Goal: Navigation & Orientation: Find specific page/section

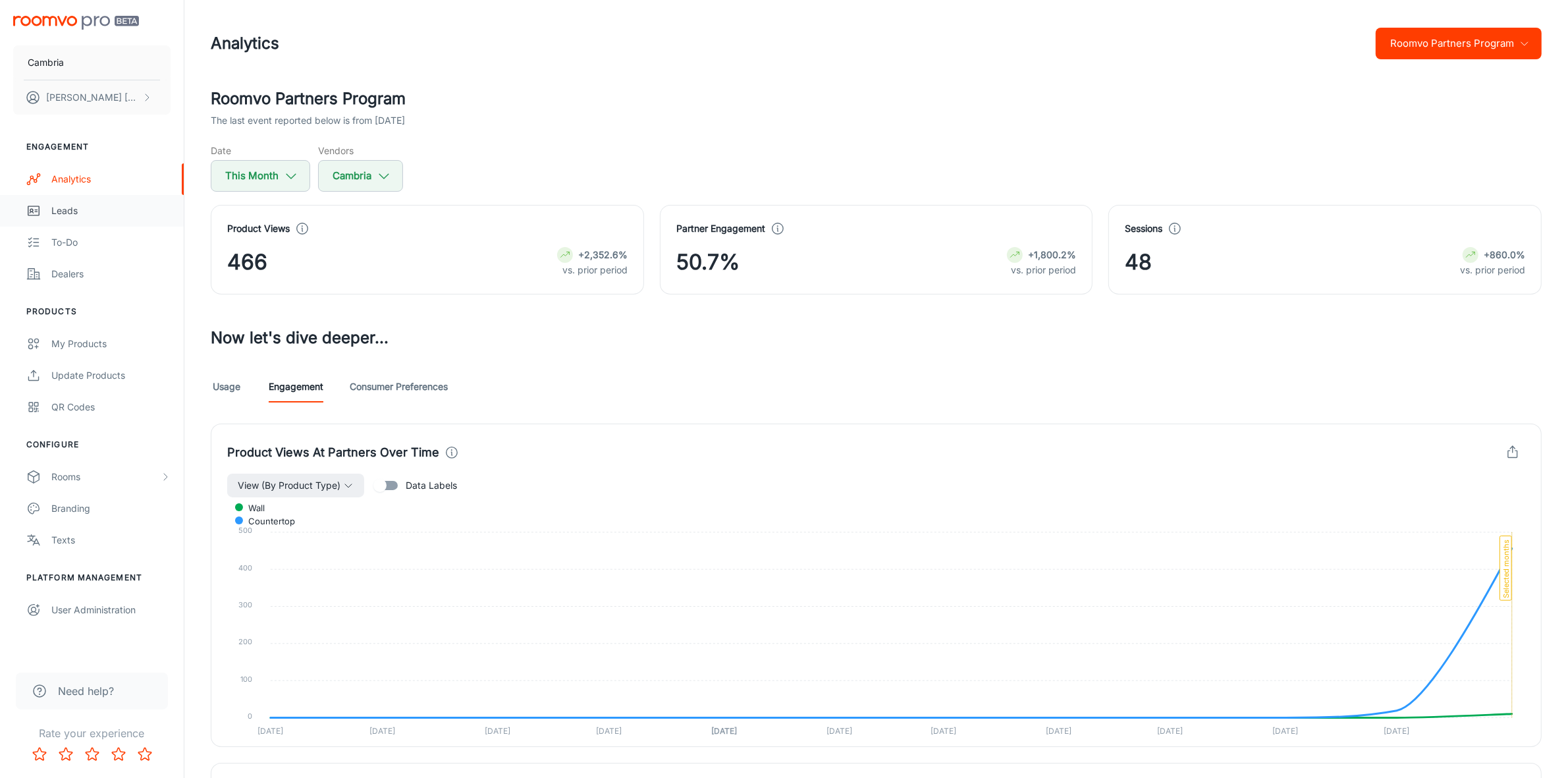
click at [66, 216] on div "Leads" at bounding box center [111, 210] width 119 height 14
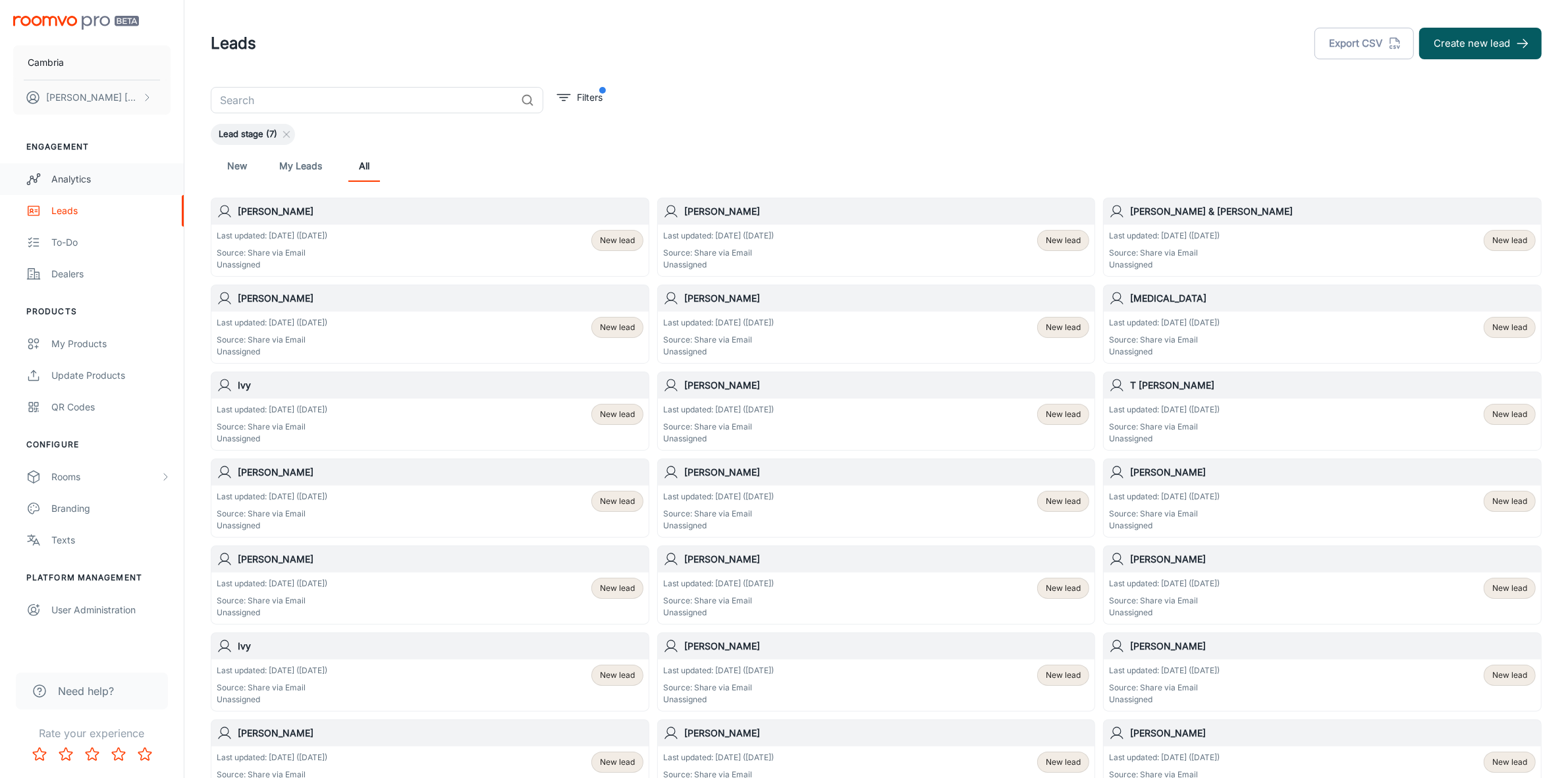
click at [69, 172] on div "Analytics" at bounding box center [111, 179] width 119 height 14
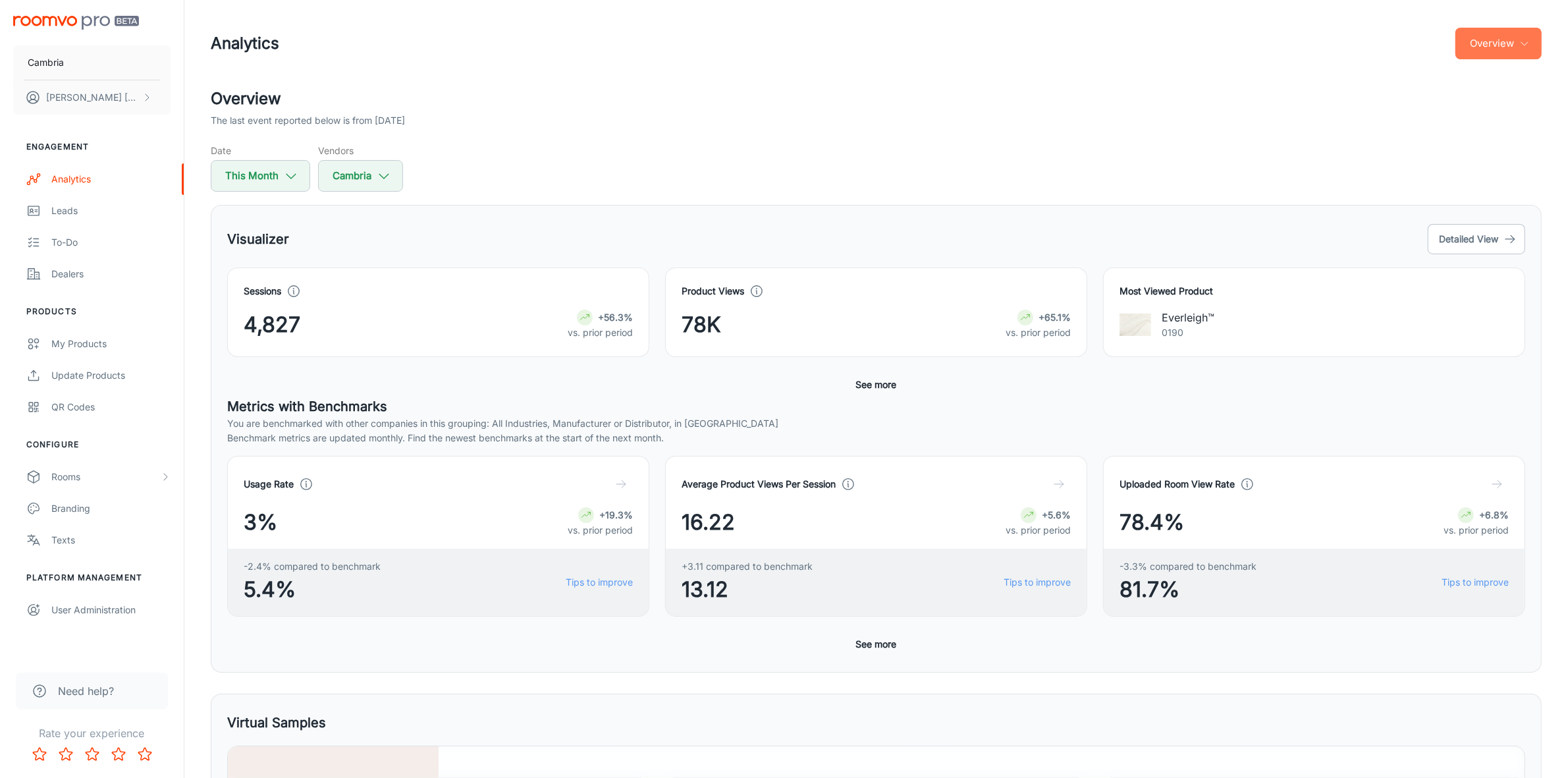
click at [1516, 41] on button "Overview" at bounding box center [1498, 44] width 86 height 32
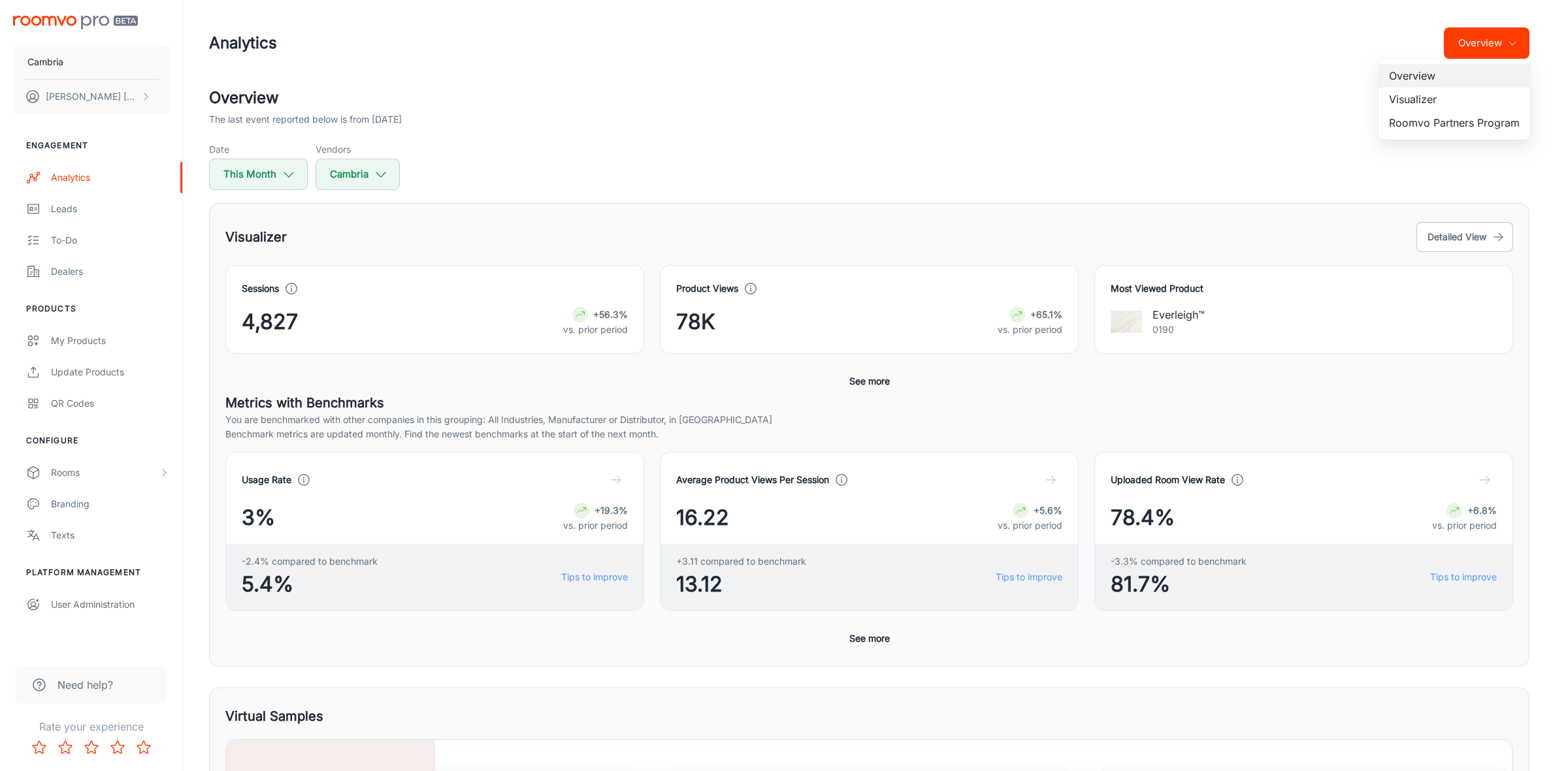
click at [1414, 98] on li "Visualizer" at bounding box center [1454, 99] width 152 height 23
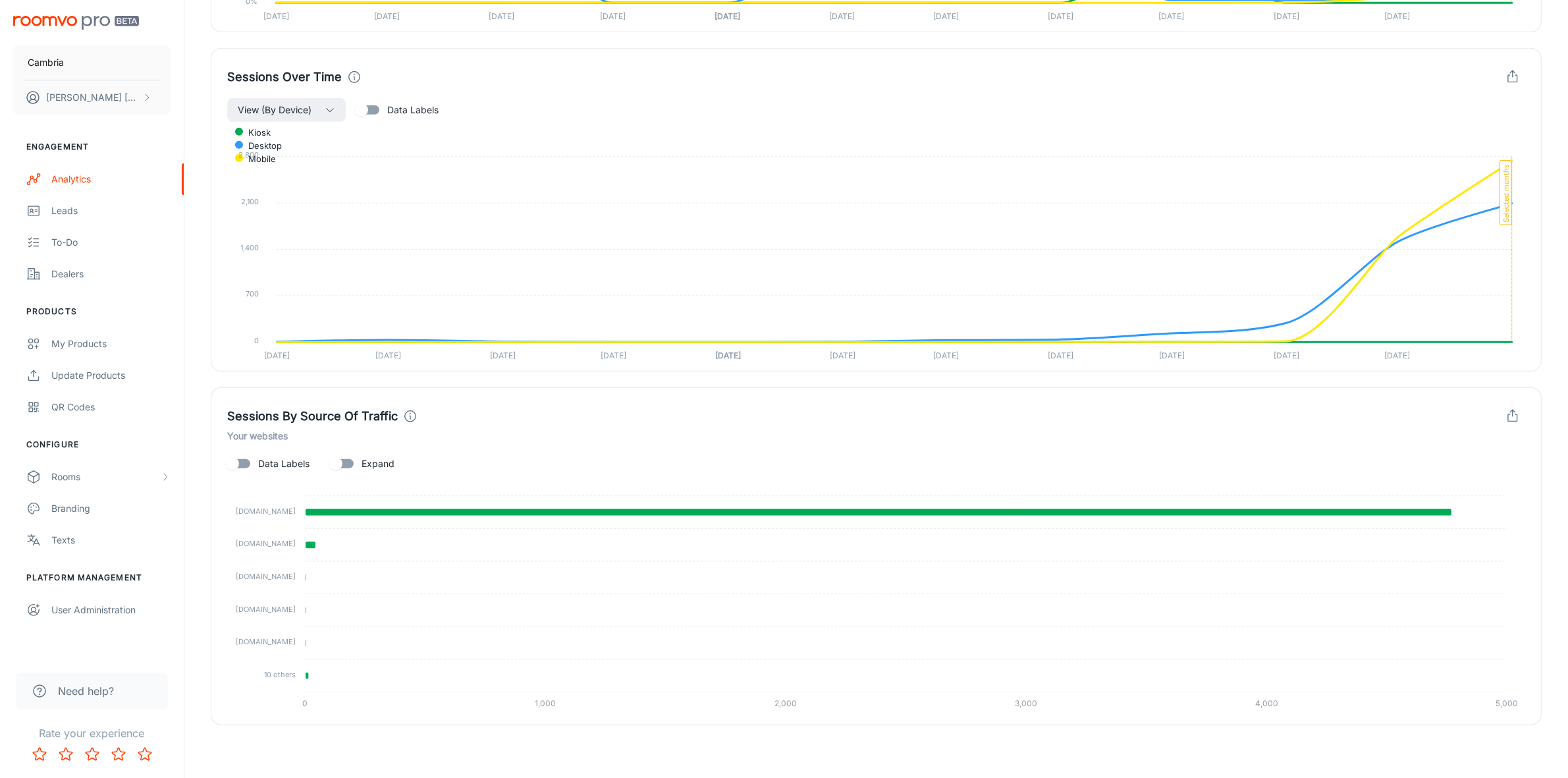
scroll to position [645, 0]
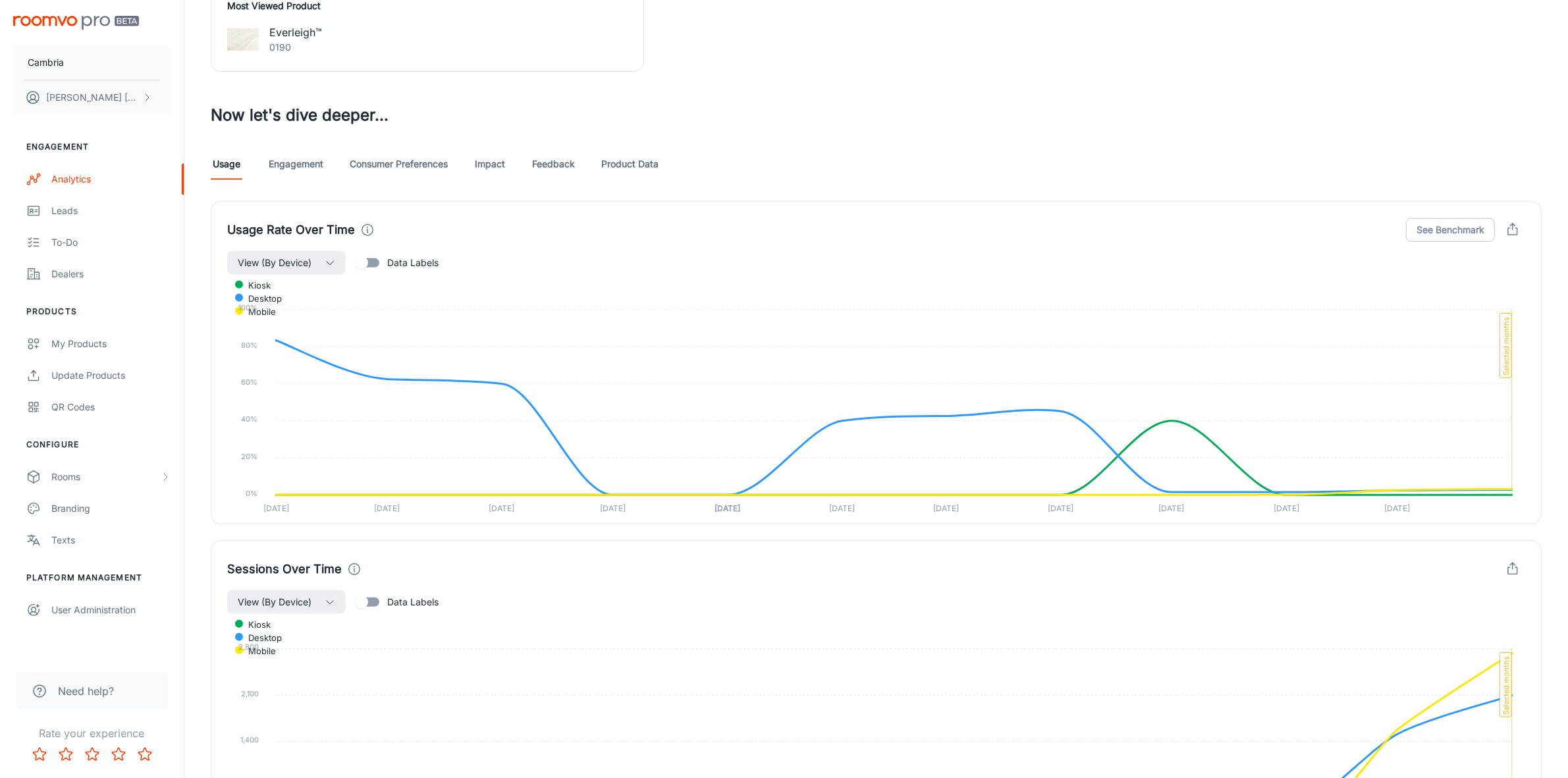
click at [493, 161] on link "Impact" at bounding box center [490, 164] width 32 height 32
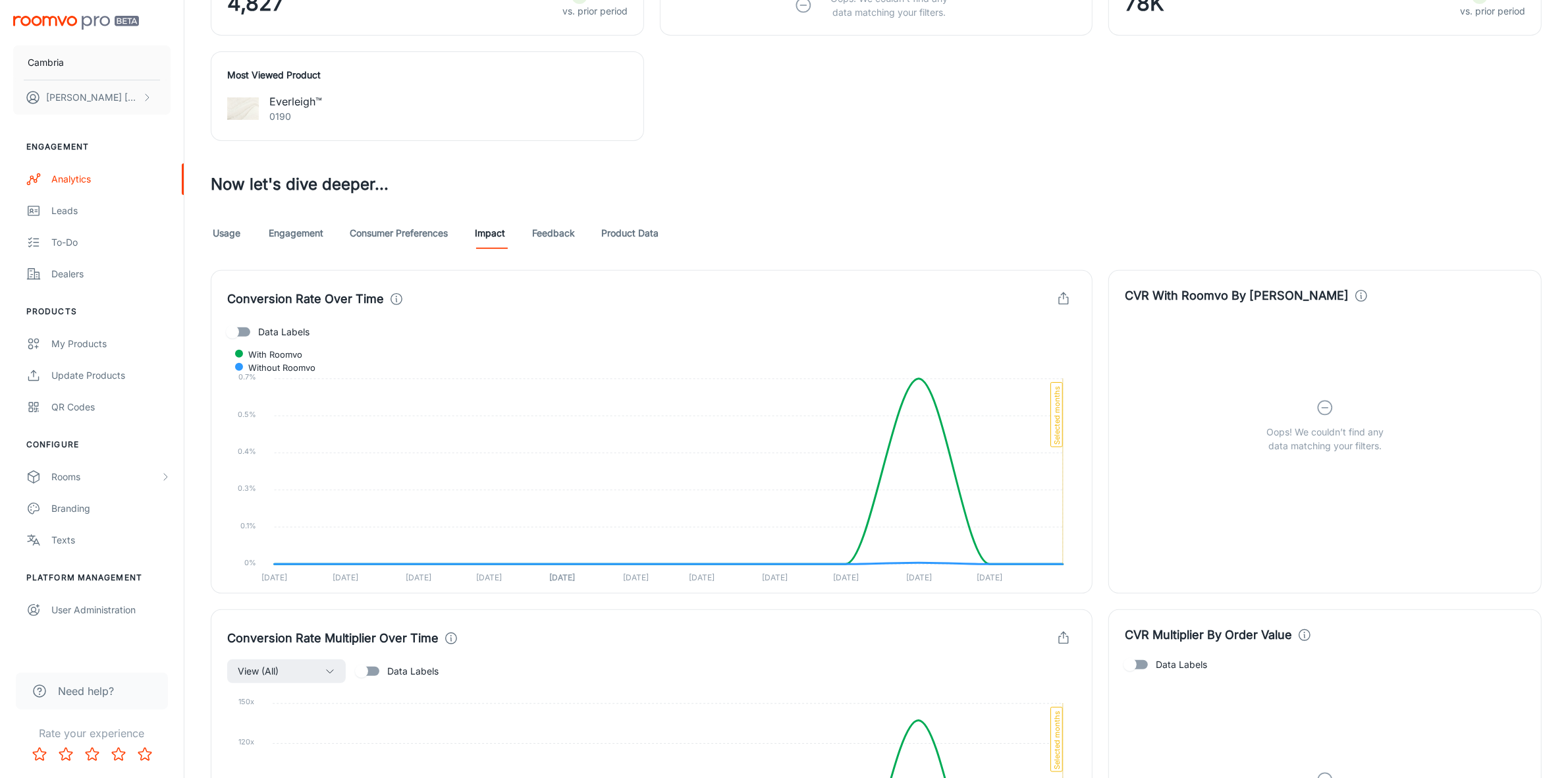
click at [554, 237] on link "Feedback" at bounding box center [553, 233] width 43 height 32
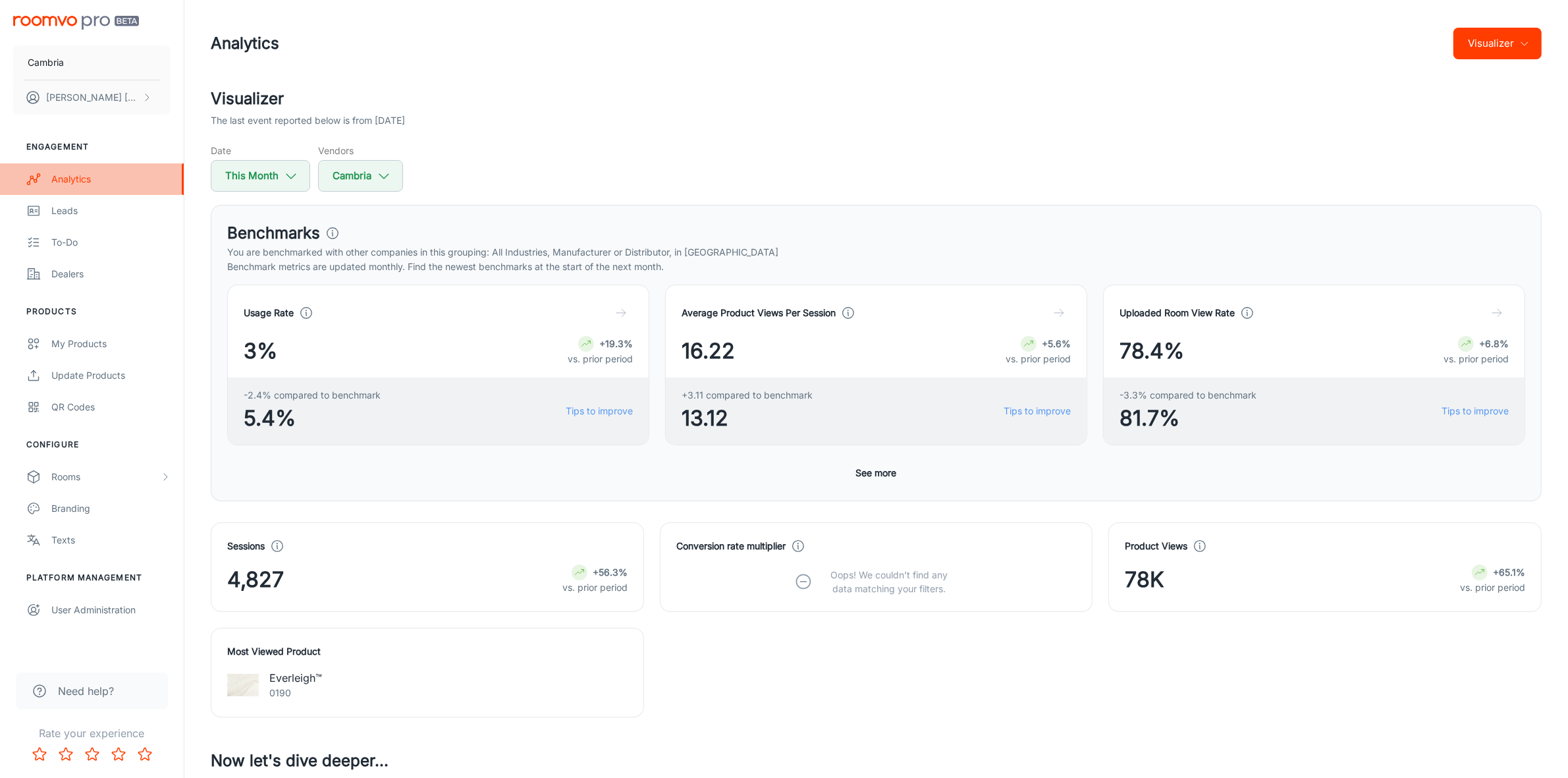
click at [54, 182] on div "Analytics" at bounding box center [111, 179] width 119 height 14
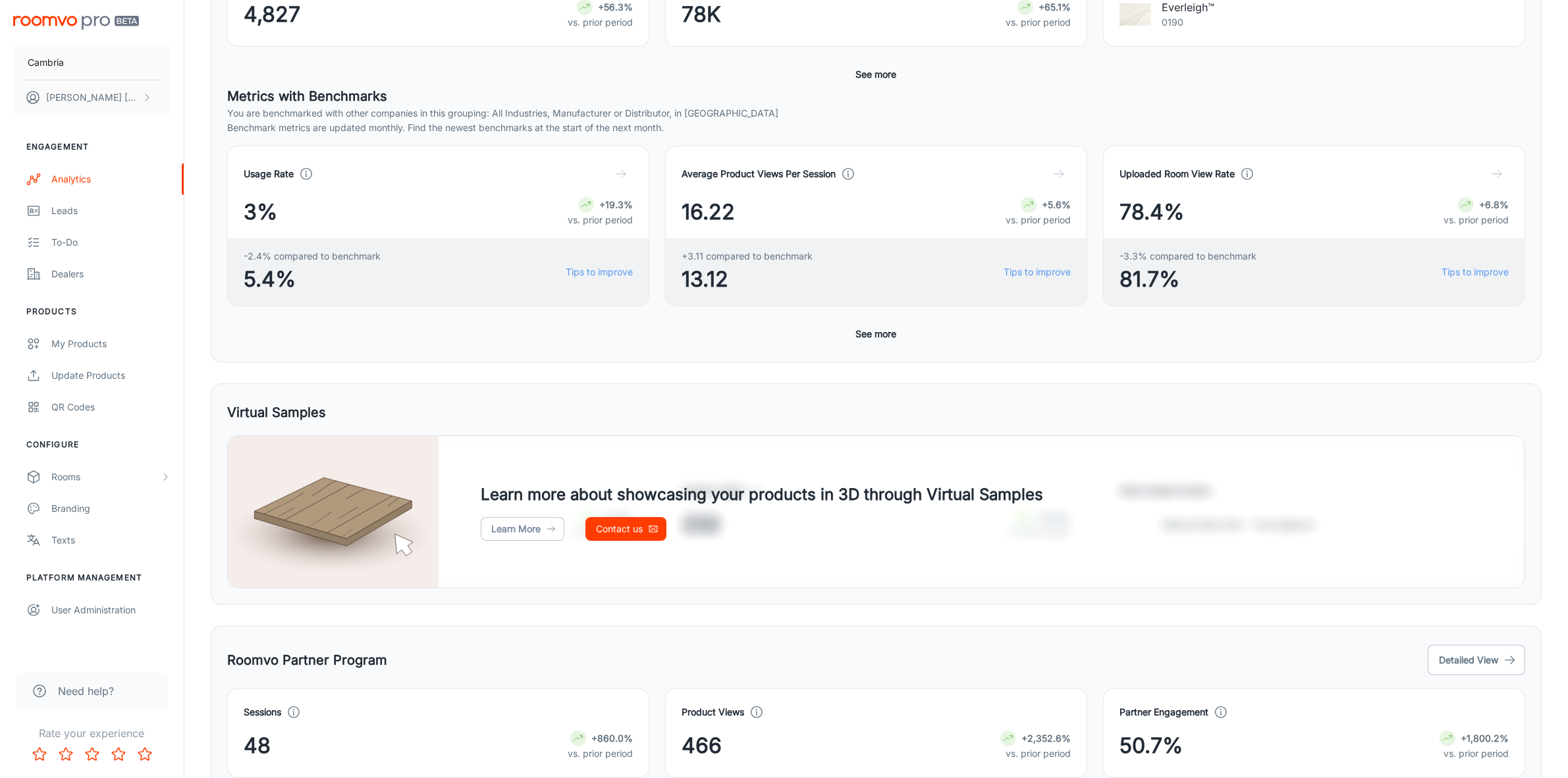
scroll to position [382, 0]
